Goal: Download file/media

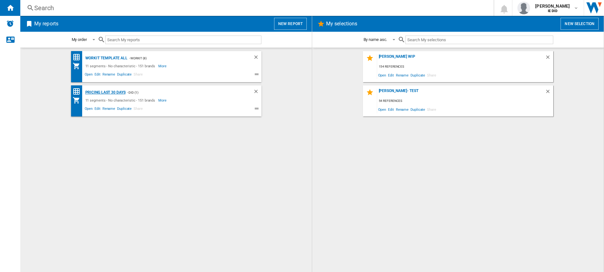
click at [105, 92] on div "Pricing Last 30 days" at bounding box center [105, 93] width 42 height 8
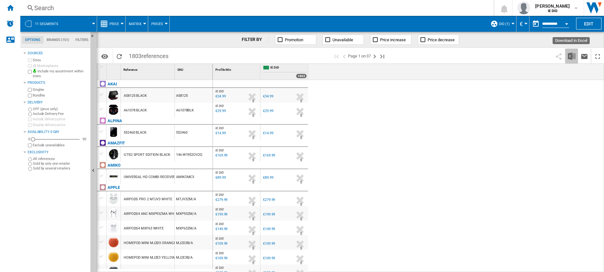
click at [568, 57] on button "Download in Excel" at bounding box center [572, 56] width 13 height 15
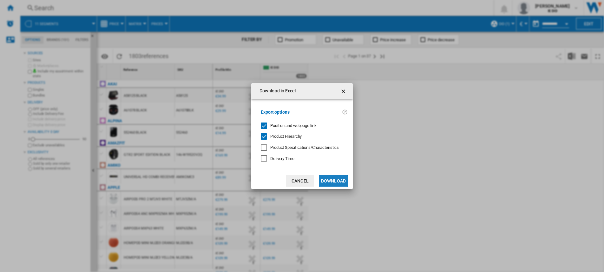
click at [338, 181] on button "Download" at bounding box center [333, 180] width 29 height 11
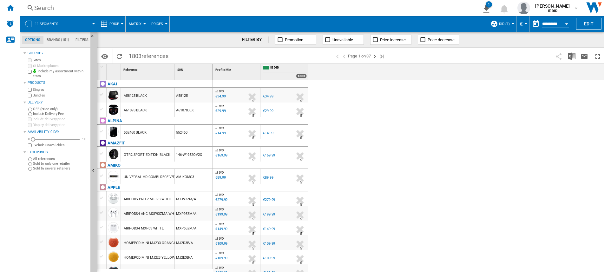
click at [114, 26] on span "Price" at bounding box center [115, 24] width 10 height 4
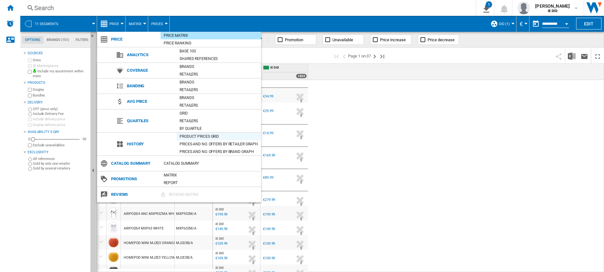
click at [194, 137] on div "Product prices grid" at bounding box center [218, 136] width 85 height 6
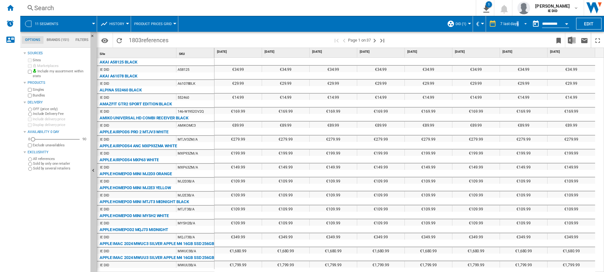
drag, startPoint x: 516, startPoint y: 24, endPoint x: 514, endPoint y: 29, distance: 5.3
click at [516, 24] on div "7 last days" at bounding box center [510, 24] width 18 height 4
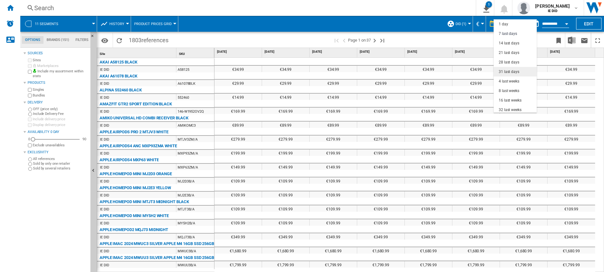
scroll to position [10, 0]
click at [513, 82] on div "8 last weeks" at bounding box center [509, 81] width 21 height 5
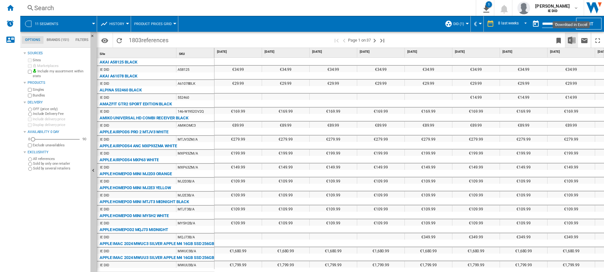
click at [577, 38] on button "Download in Excel" at bounding box center [572, 40] width 13 height 15
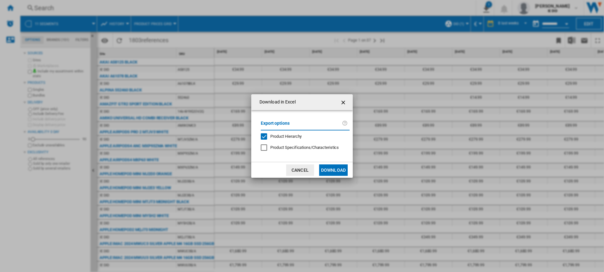
click at [332, 168] on button "Download" at bounding box center [333, 169] width 29 height 11
